Goal: Task Accomplishment & Management: Manage account settings

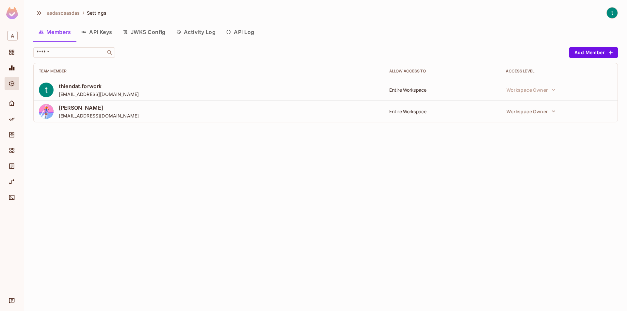
click at [40, 10] on icon "button" at bounding box center [39, 13] width 8 height 8
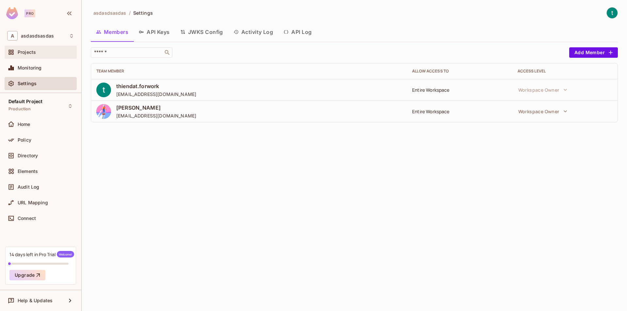
click at [40, 54] on div "Projects" at bounding box center [46, 52] width 56 height 5
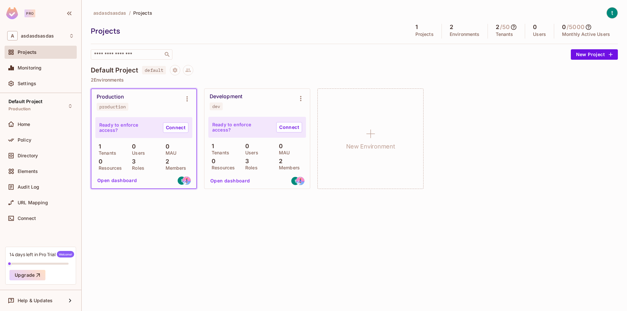
click at [270, 70] on div "Default Project default" at bounding box center [354, 70] width 527 height 10
click at [188, 71] on icon at bounding box center [188, 71] width 6 height 4
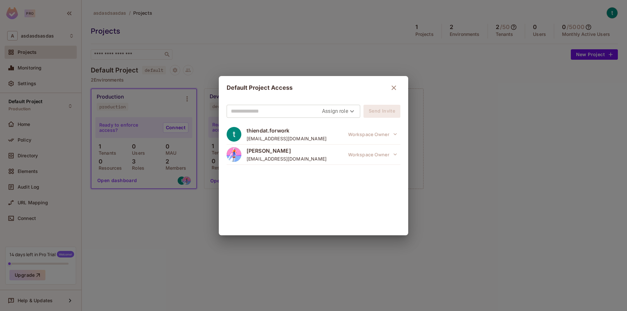
click at [223, 63] on div "Default Project Access Assign role Send Invite thiendat.forwork [EMAIL_ADDRESS]…" at bounding box center [313, 155] width 627 height 311
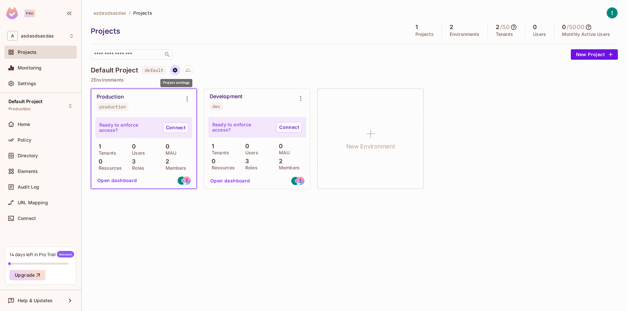
click at [174, 68] on icon "Project settings" at bounding box center [175, 70] width 6 height 6
click at [253, 70] on div at bounding box center [313, 155] width 627 height 311
click at [31, 84] on span "Settings" at bounding box center [27, 83] width 19 height 5
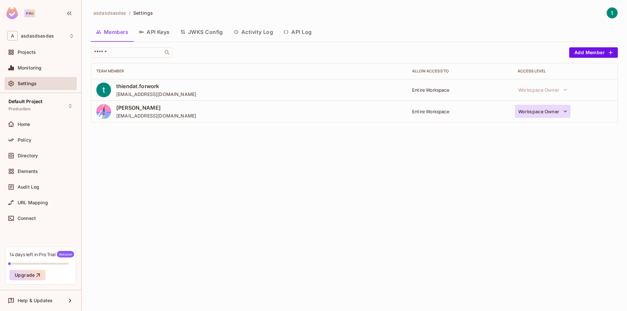
click at [555, 112] on button "Workspace Owner" at bounding box center [543, 111] width 56 height 13
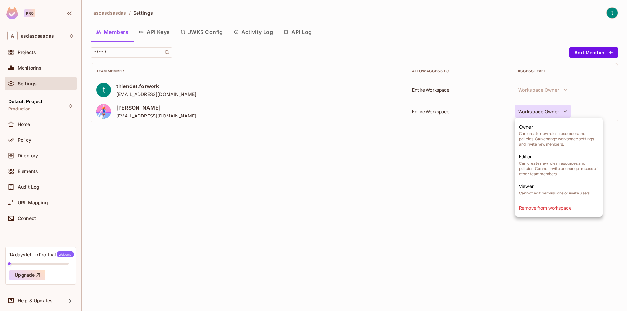
click at [604, 67] on div at bounding box center [313, 155] width 627 height 311
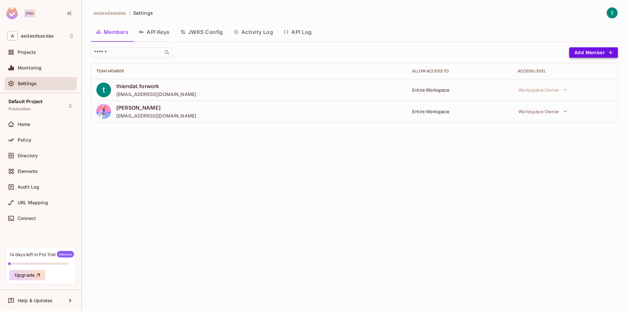
click at [604, 50] on button "Add Member" at bounding box center [593, 52] width 49 height 10
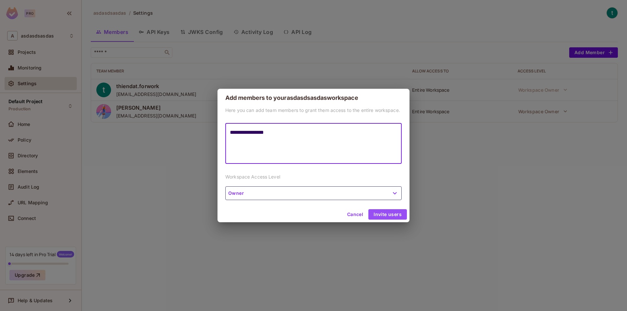
type textarea "**********"
click at [382, 212] on button "Invite users" at bounding box center [387, 214] width 39 height 10
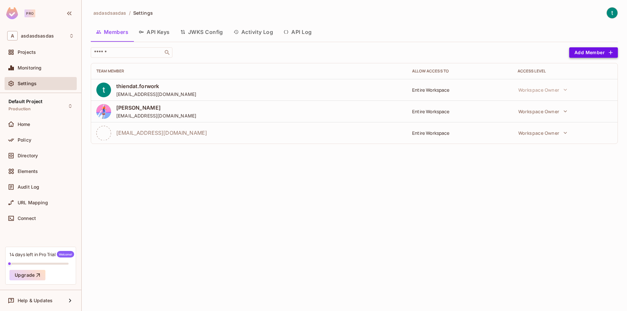
click at [581, 52] on button "Add Member" at bounding box center [593, 52] width 49 height 10
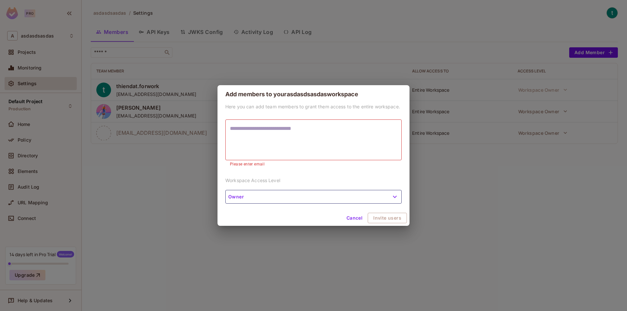
click at [363, 192] on button "Owner" at bounding box center [313, 197] width 176 height 14
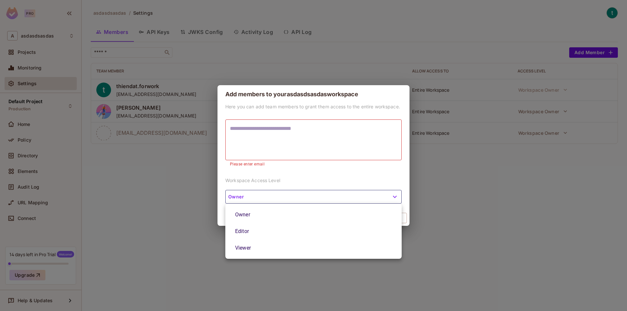
click at [369, 179] on div at bounding box center [313, 155] width 627 height 311
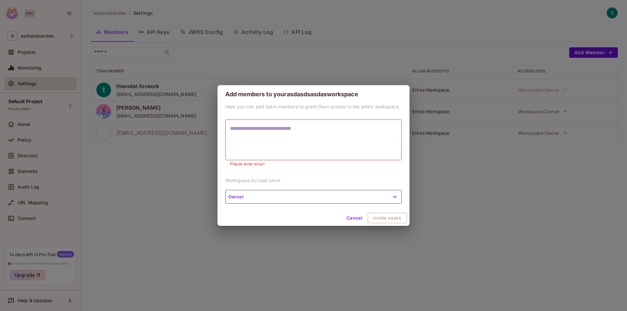
click at [386, 196] on button "Owner" at bounding box center [313, 197] width 176 height 14
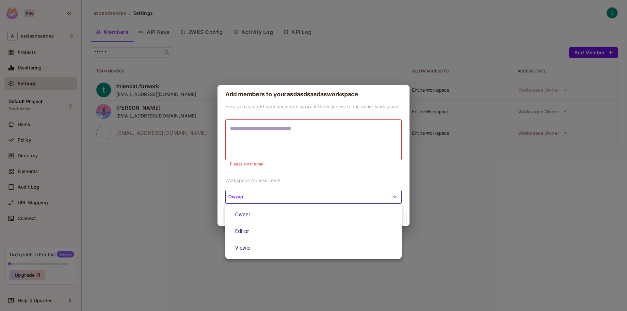
click at [456, 177] on div at bounding box center [313, 155] width 627 height 311
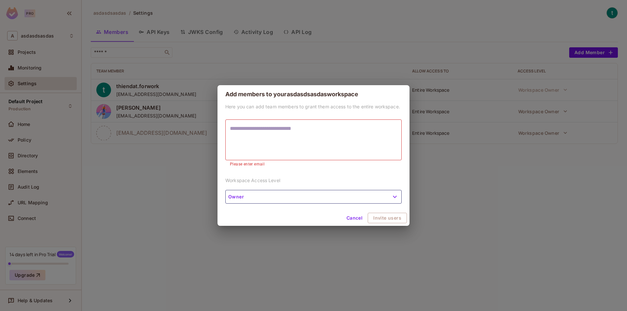
click at [358, 219] on button "Cancel" at bounding box center [354, 218] width 21 height 10
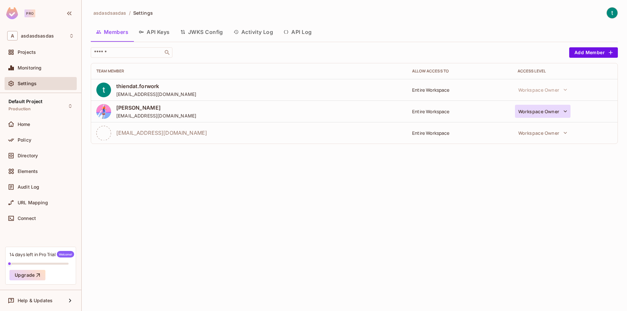
click at [564, 111] on icon "button" at bounding box center [565, 111] width 7 height 7
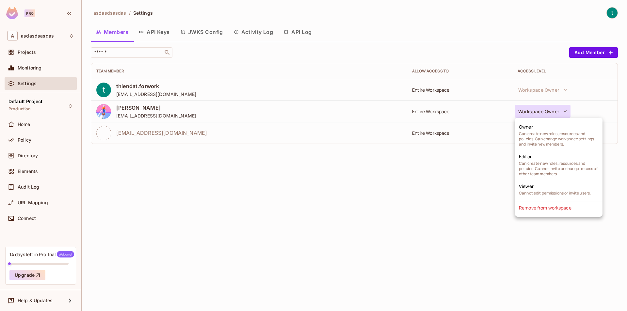
click at [430, 190] on div at bounding box center [313, 155] width 627 height 311
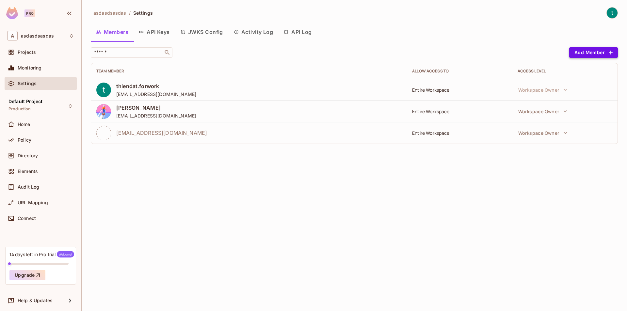
click at [592, 49] on button "Add Member" at bounding box center [593, 52] width 49 height 10
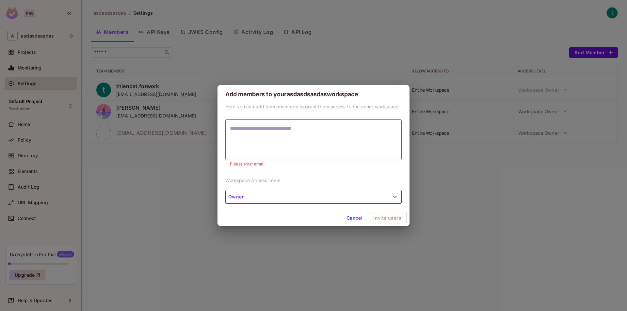
drag, startPoint x: 468, startPoint y: 158, endPoint x: 473, endPoint y: 161, distance: 5.9
click at [468, 158] on div "Add members to your asdasdsasdas workspace Here you can add team members to gra…" at bounding box center [313, 155] width 627 height 311
